Goal: Navigation & Orientation: Find specific page/section

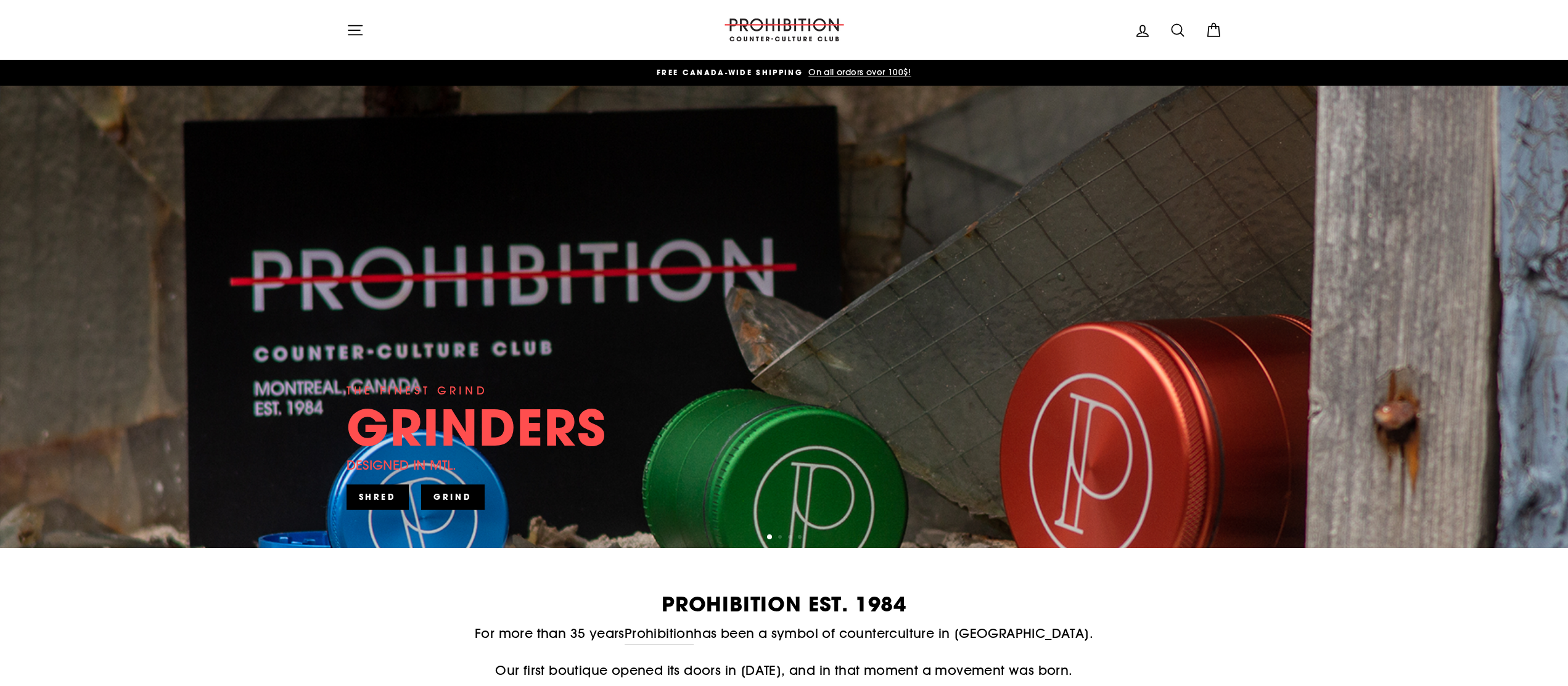
drag, startPoint x: 743, startPoint y: 194, endPoint x: 739, endPoint y: 206, distance: 12.6
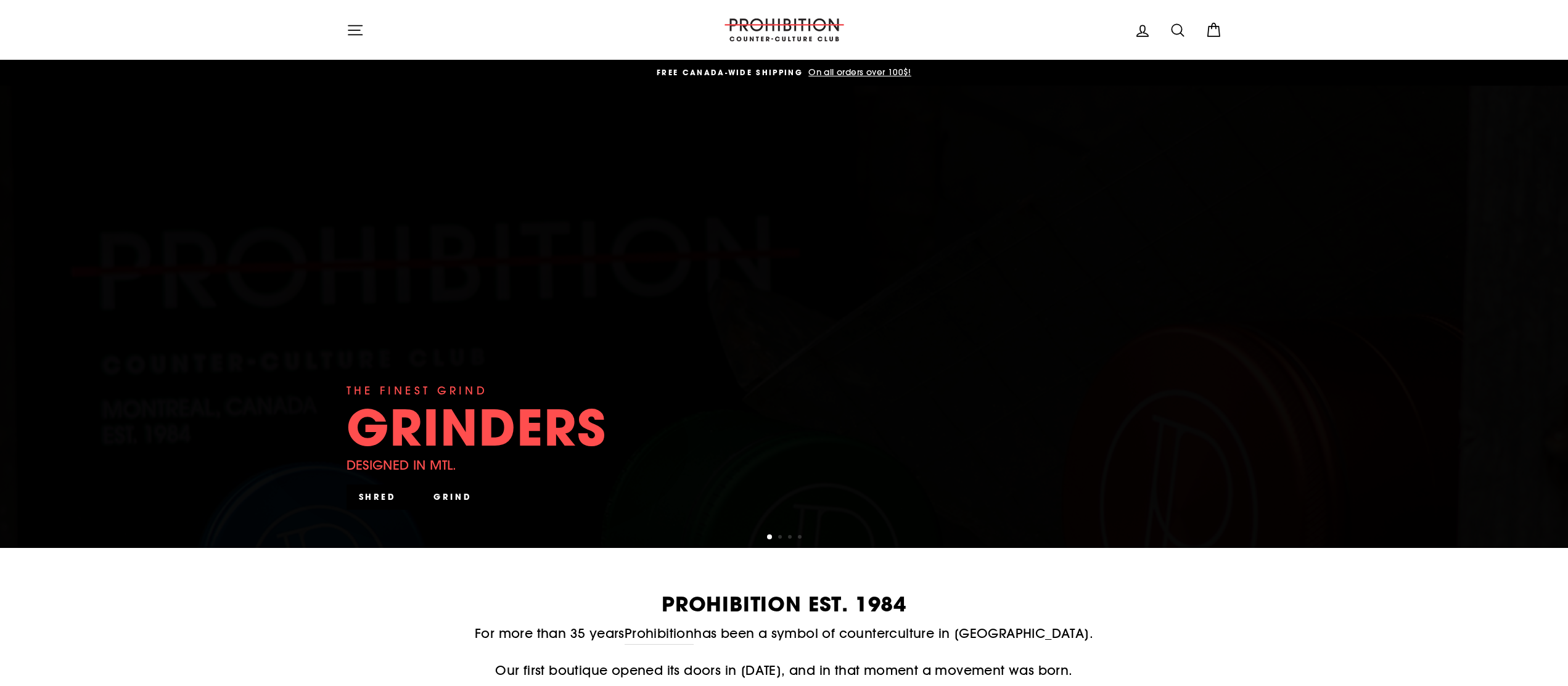
click at [361, 32] on icon "button" at bounding box center [355, 30] width 17 height 17
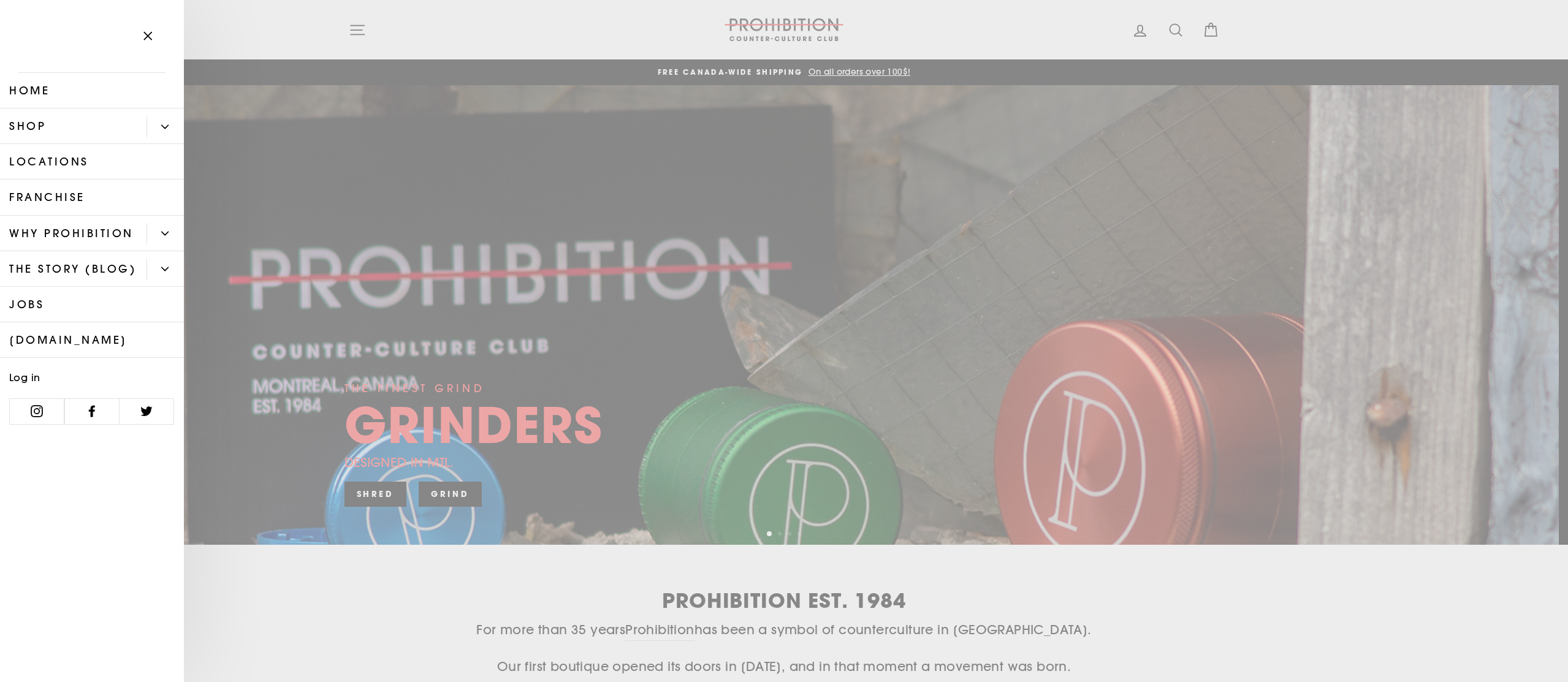
click at [69, 166] on link "Locations" at bounding box center [91, 162] width 183 height 36
